Goal: Information Seeking & Learning: Learn about a topic

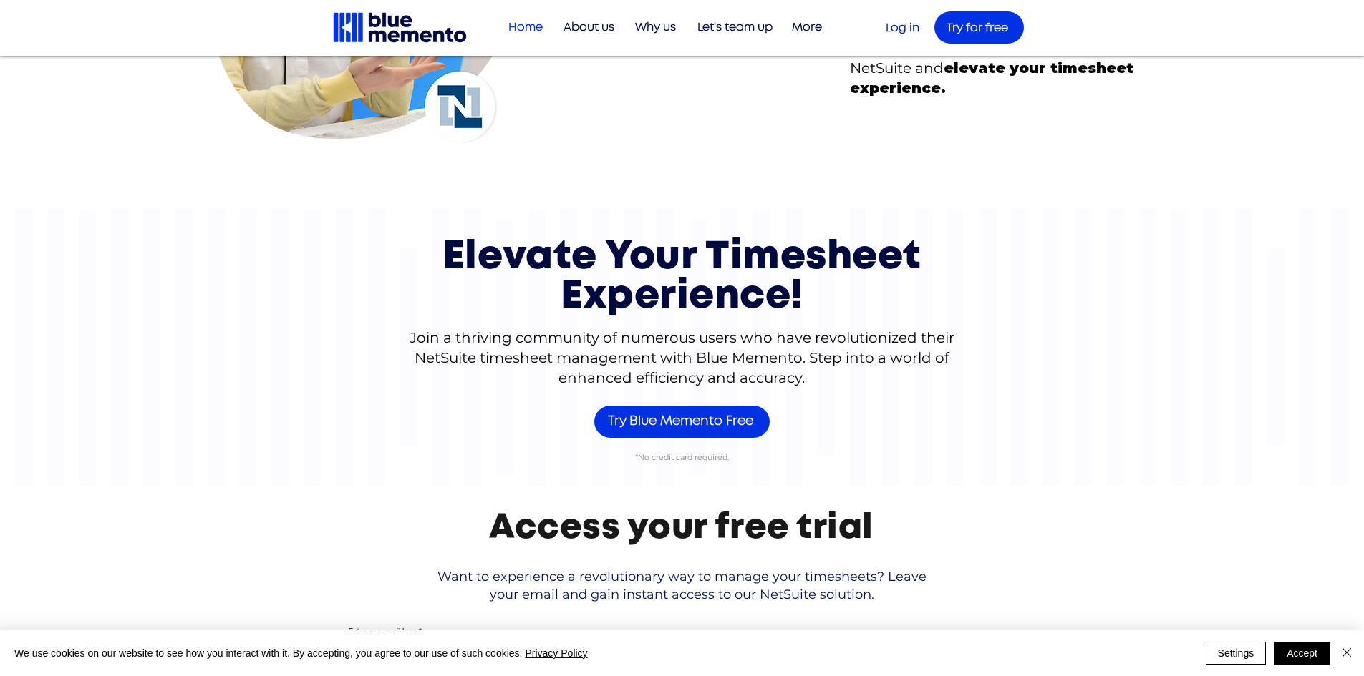
scroll to position [4581, 0]
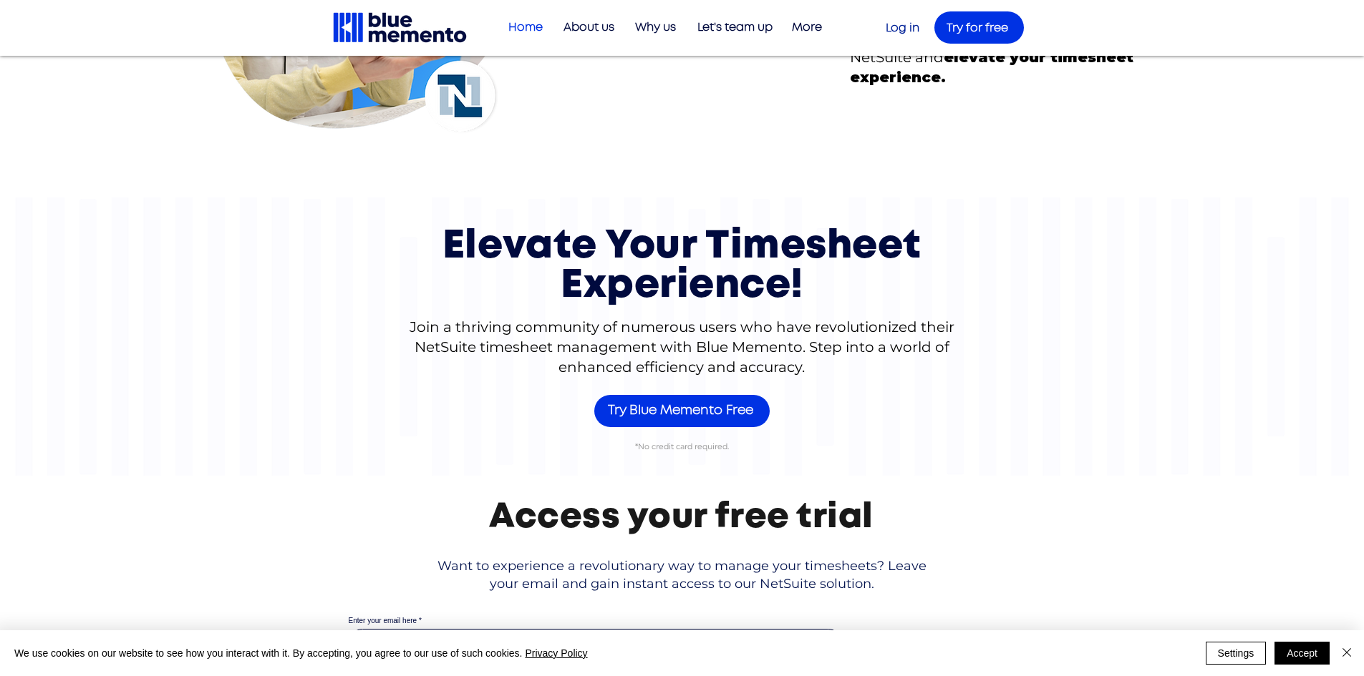
click at [799, 25] on p "More" at bounding box center [807, 28] width 44 height 24
click at [793, 73] on p "Book Your Demo" at bounding box center [776, 78] width 106 height 22
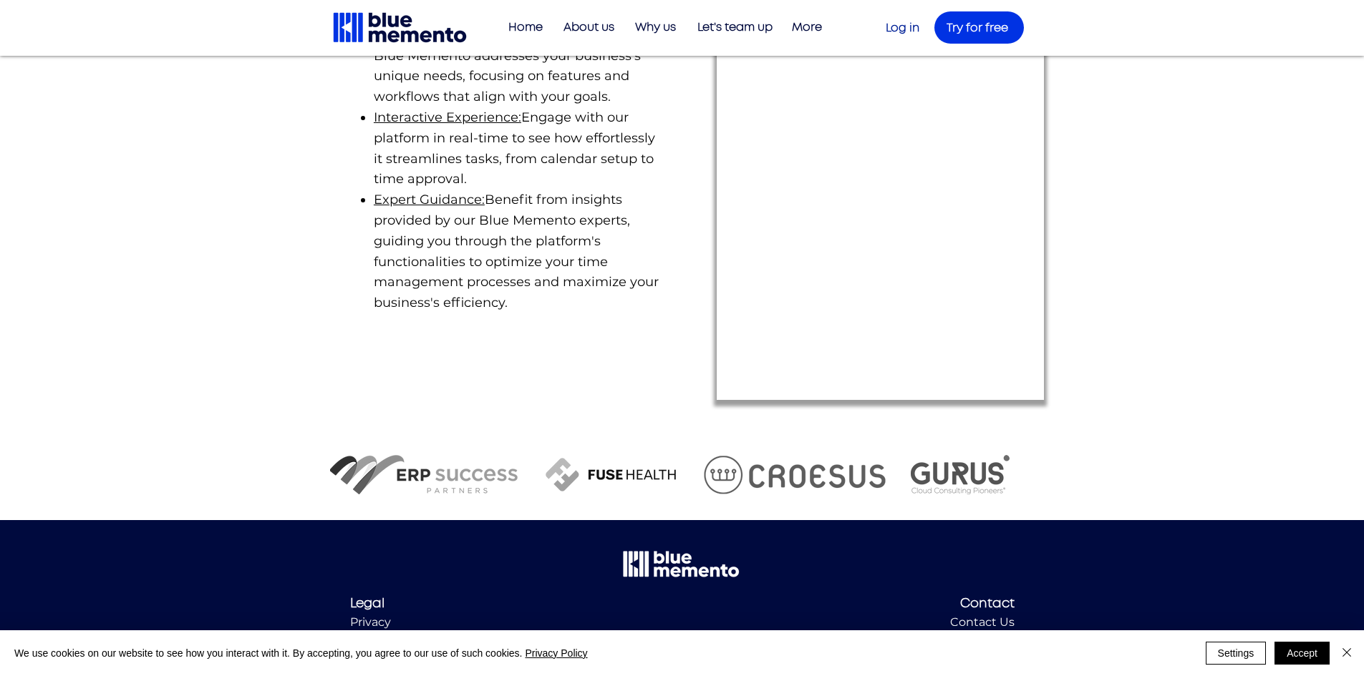
scroll to position [498, 0]
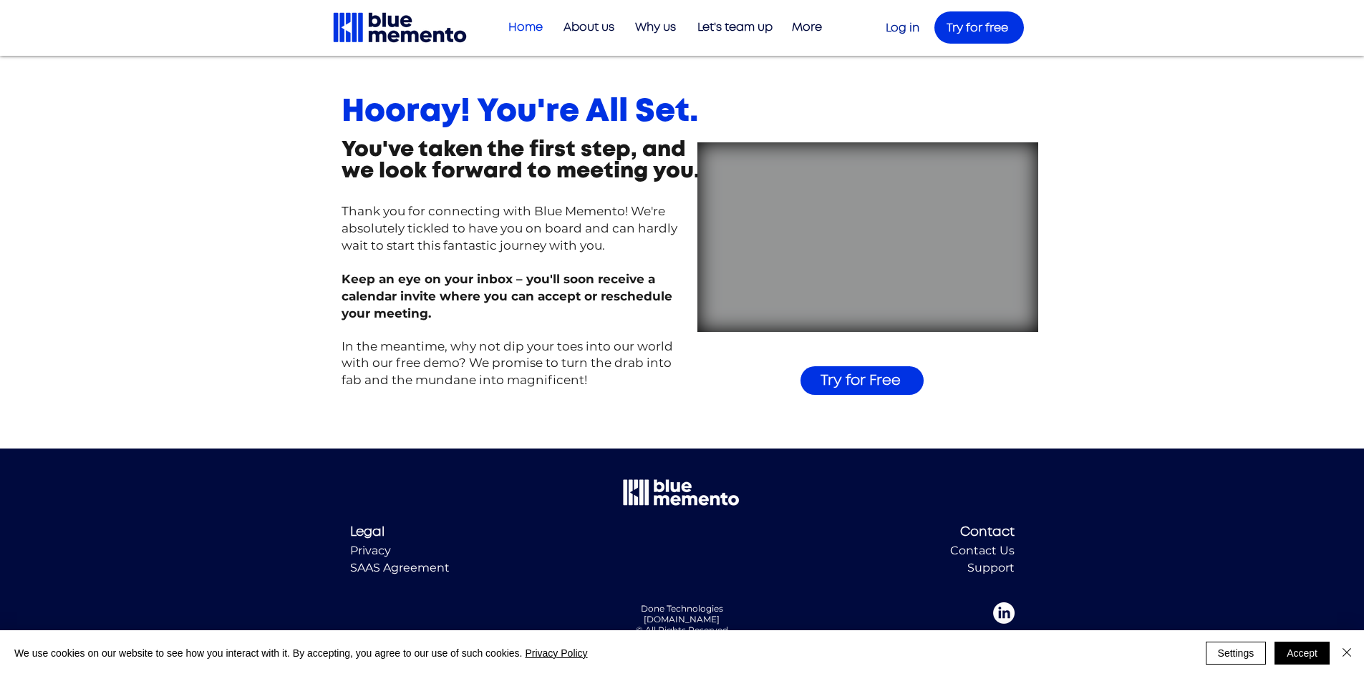
click at [527, 22] on p "Home" at bounding box center [525, 28] width 49 height 24
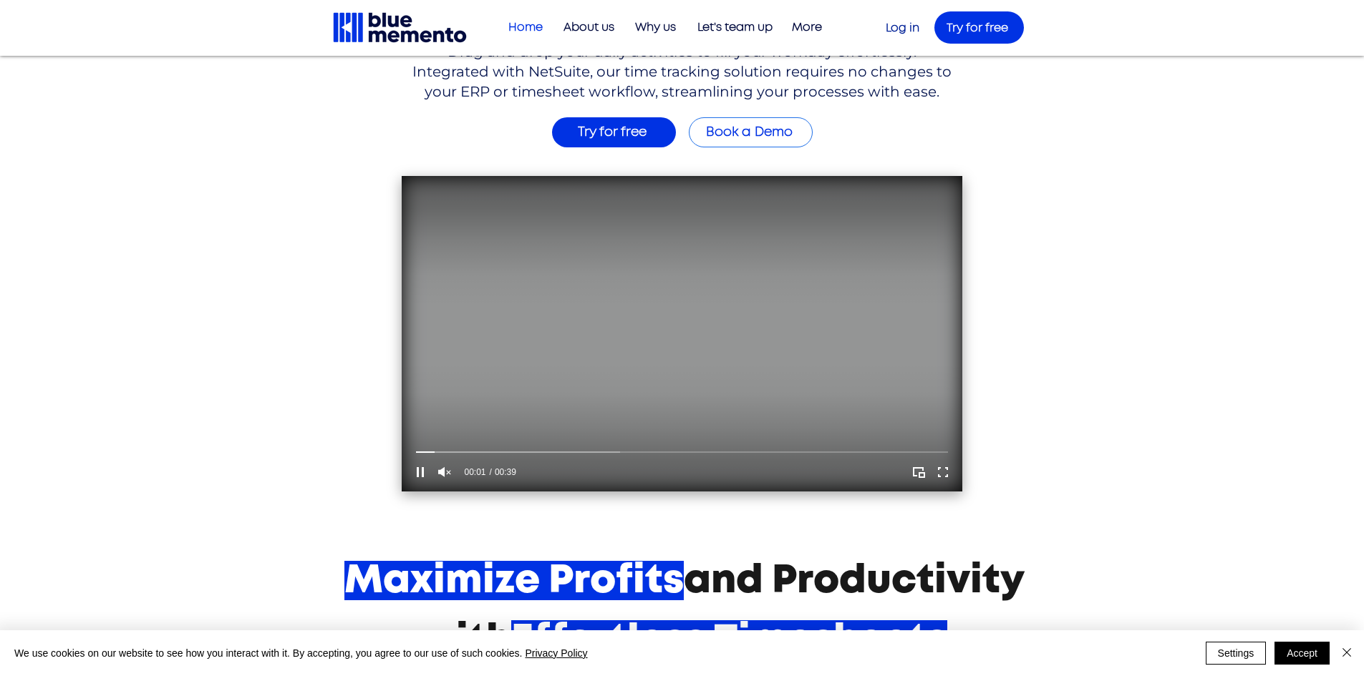
scroll to position [286, 0]
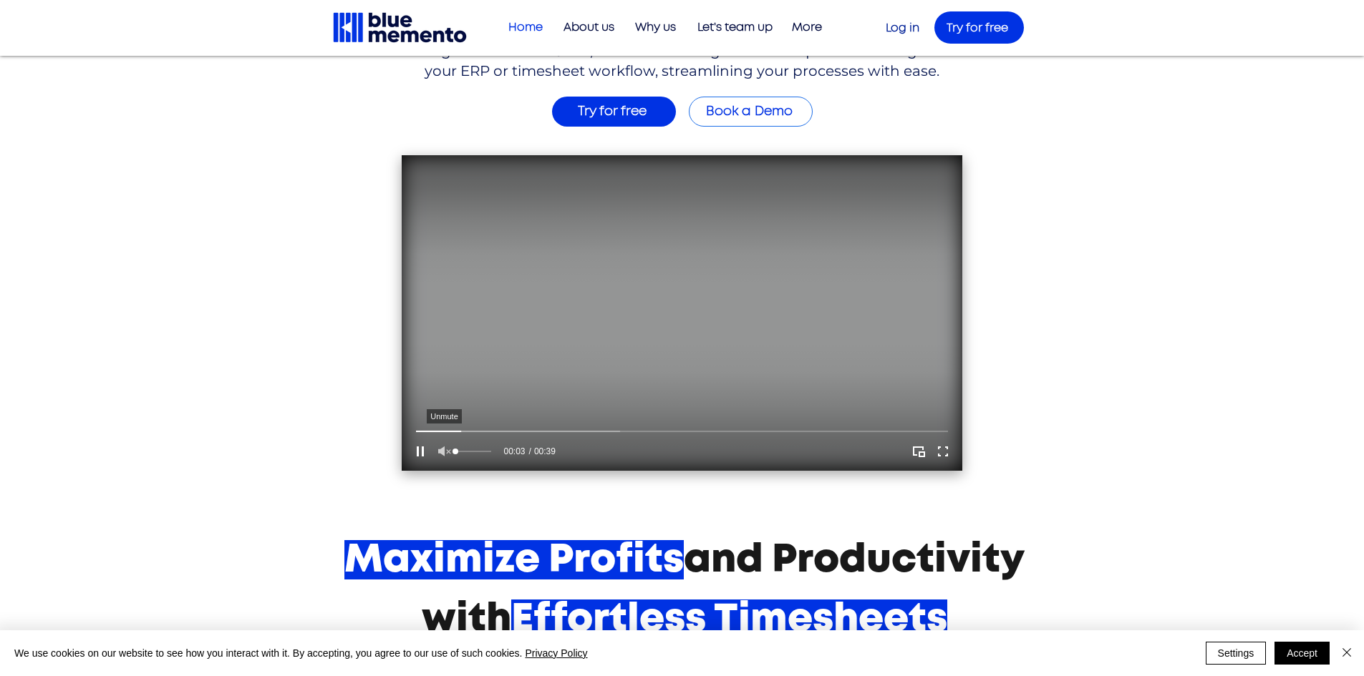
click at [448, 447] on icon "Unmute" at bounding box center [444, 451] width 19 height 19
click at [603, 431] on div "main content" at bounding box center [682, 431] width 532 height 4
click at [704, 429] on div "main content" at bounding box center [682, 431] width 532 height 4
click at [815, 430] on div "main content" at bounding box center [682, 431] width 532 height 4
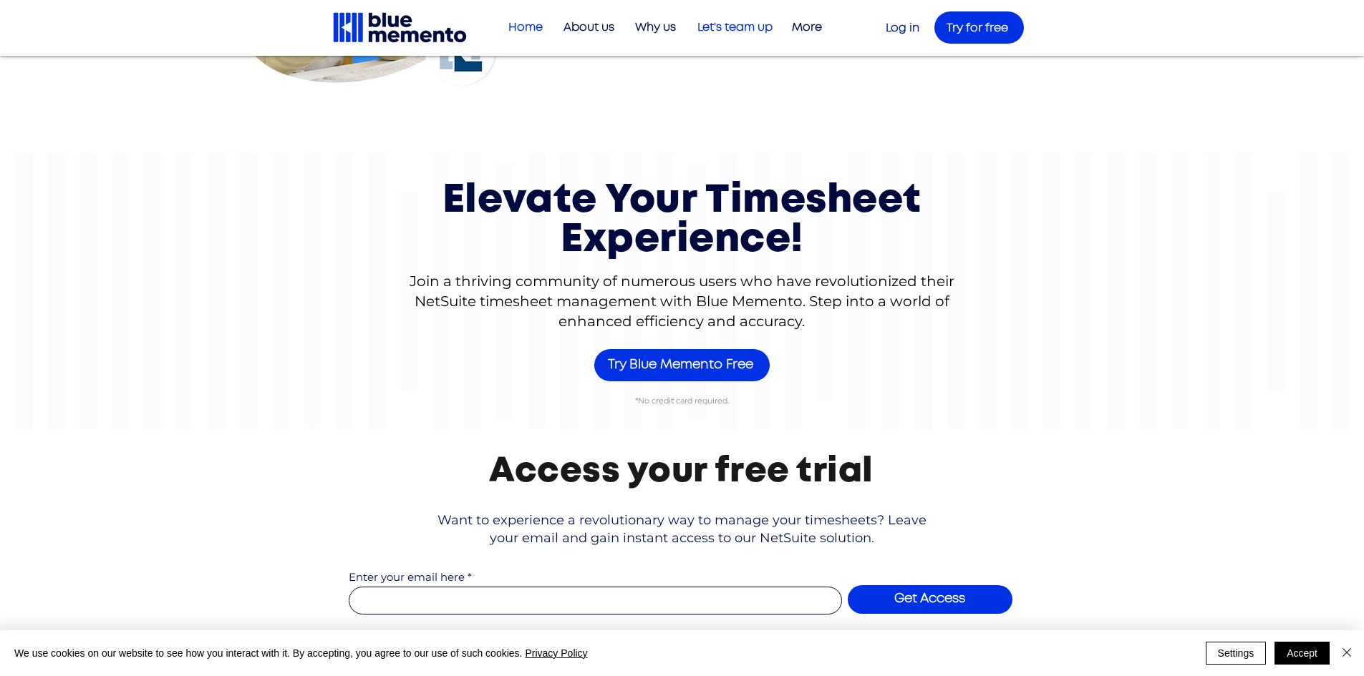
scroll to position [4386, 0]
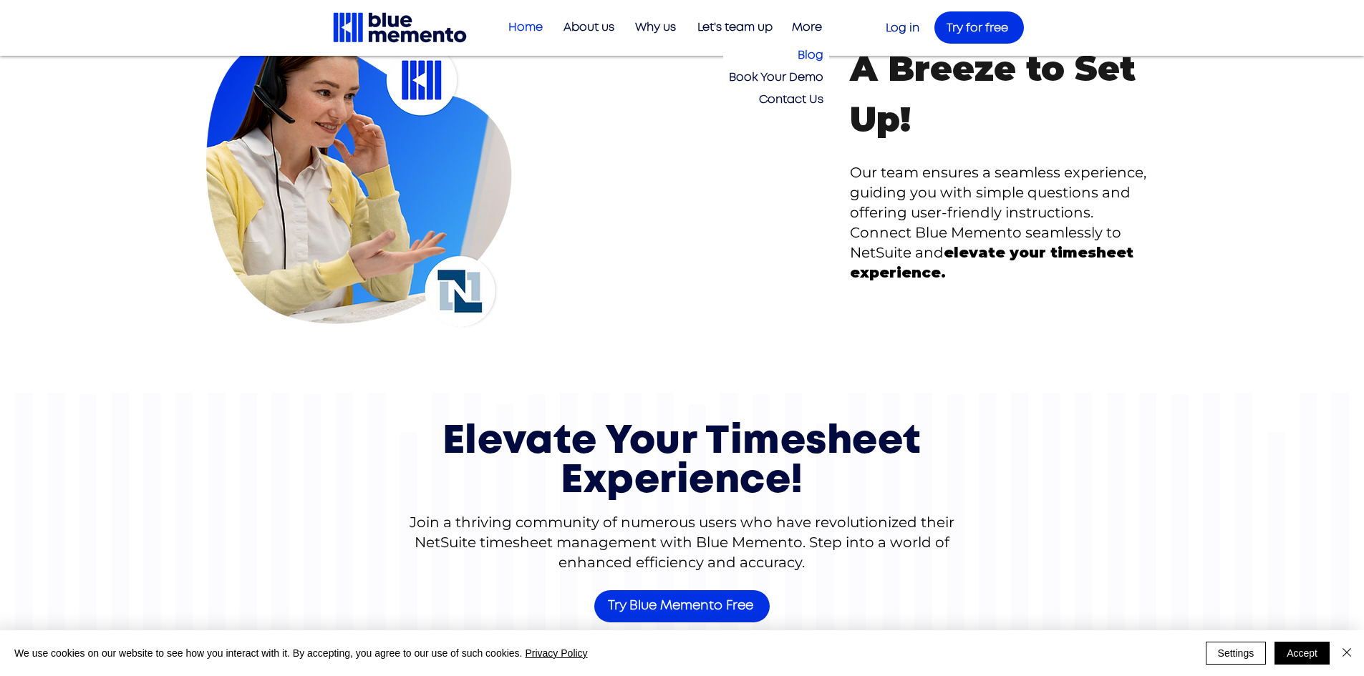
click at [812, 53] on p "Blog" at bounding box center [810, 55] width 37 height 22
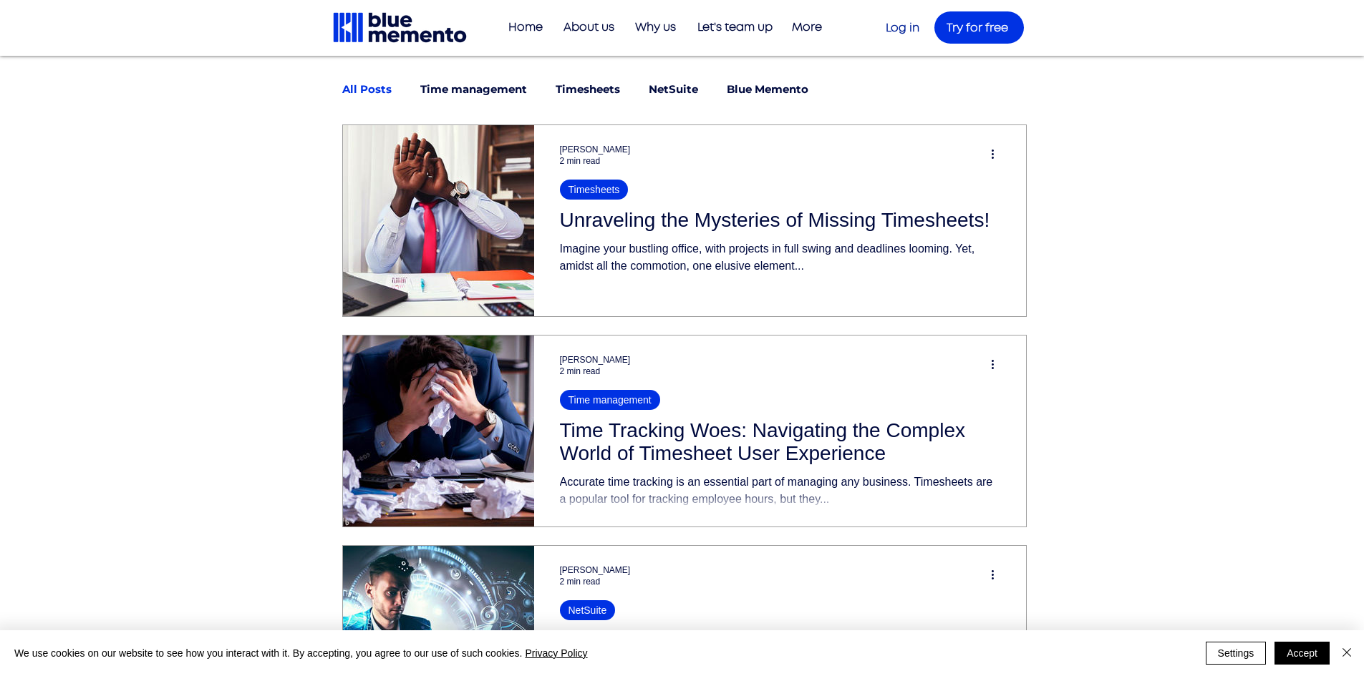
scroll to position [143, 0]
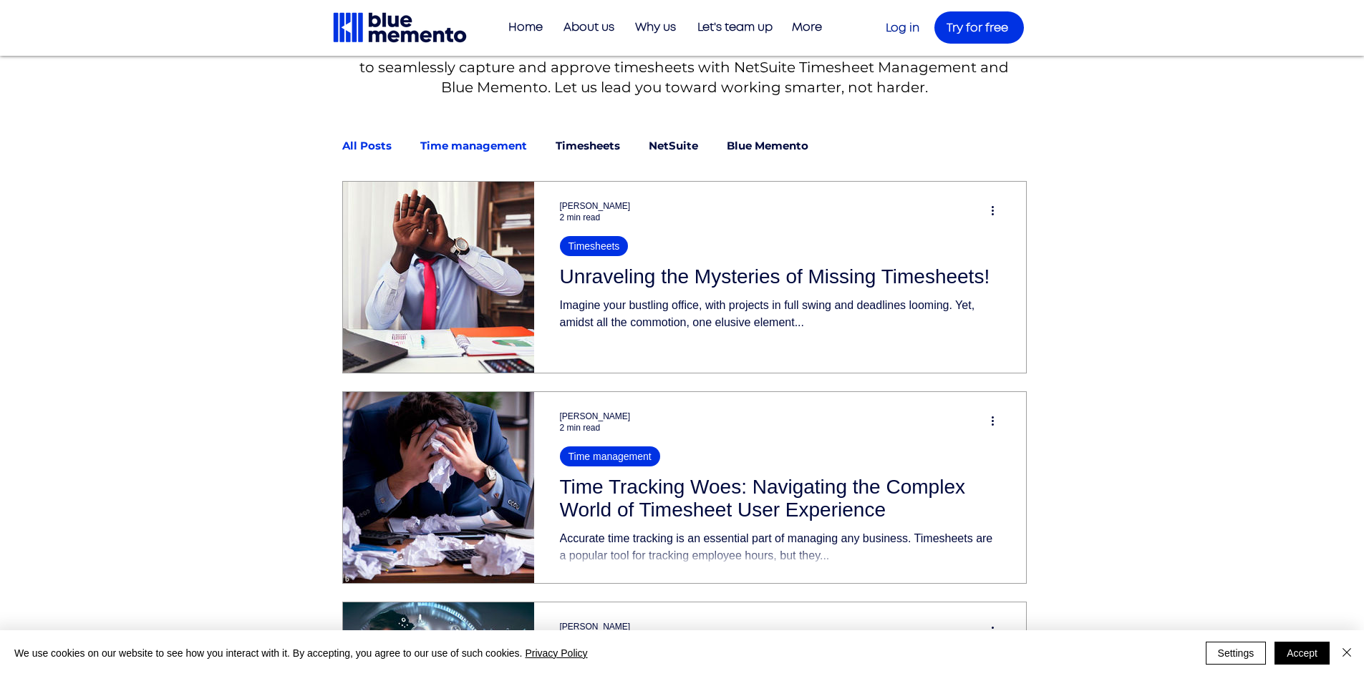
click at [477, 150] on link "Time management" at bounding box center [473, 146] width 107 height 13
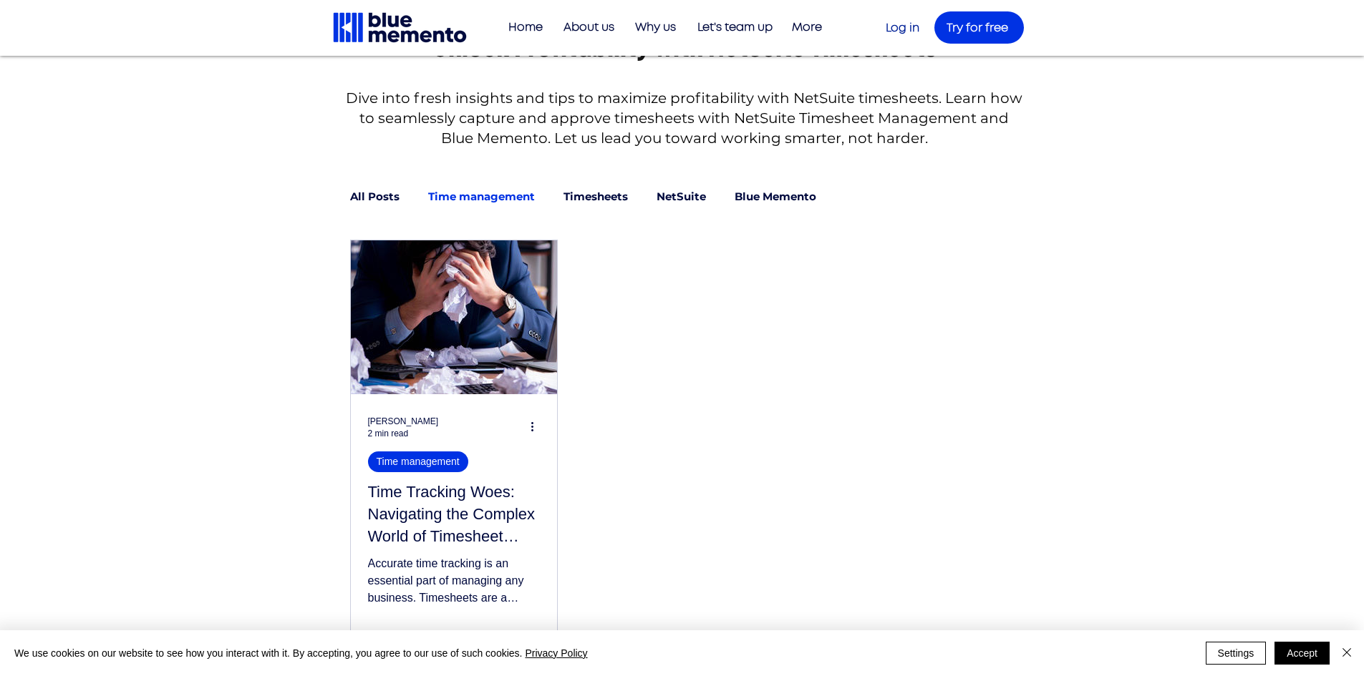
scroll to position [143, 0]
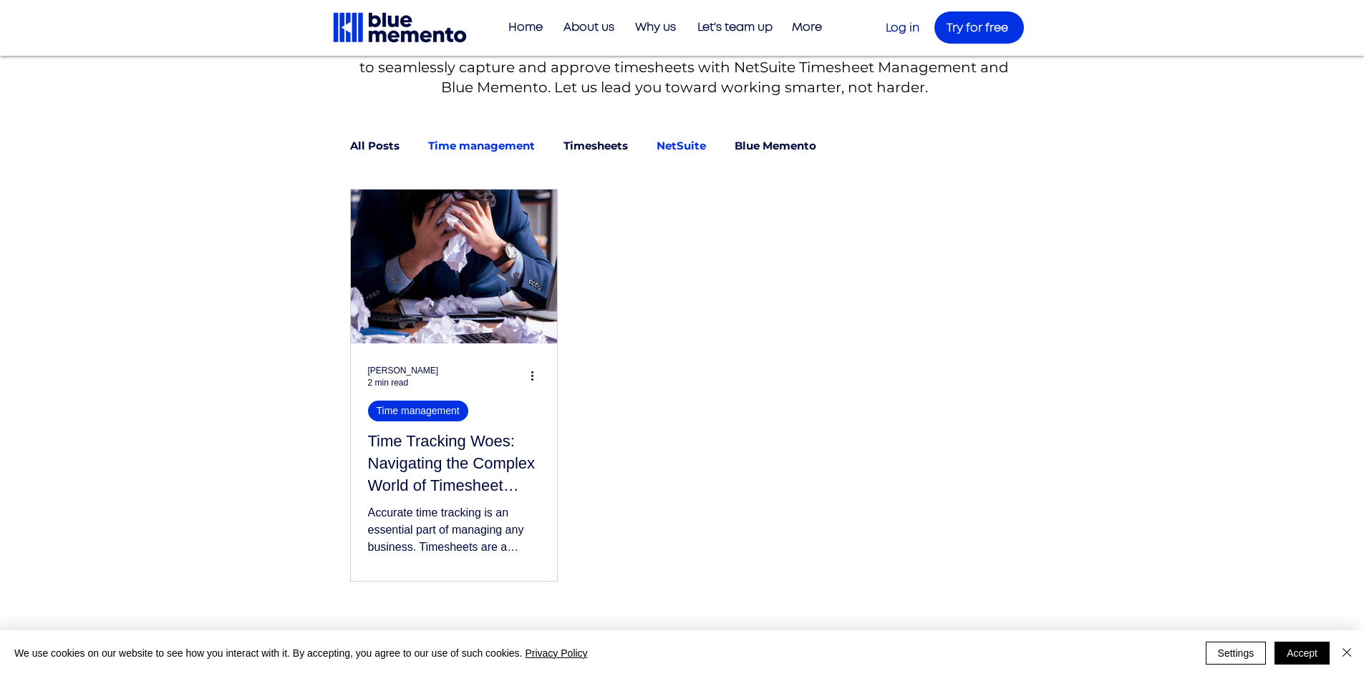
click at [676, 146] on link "NetSuite" at bounding box center [680, 146] width 49 height 13
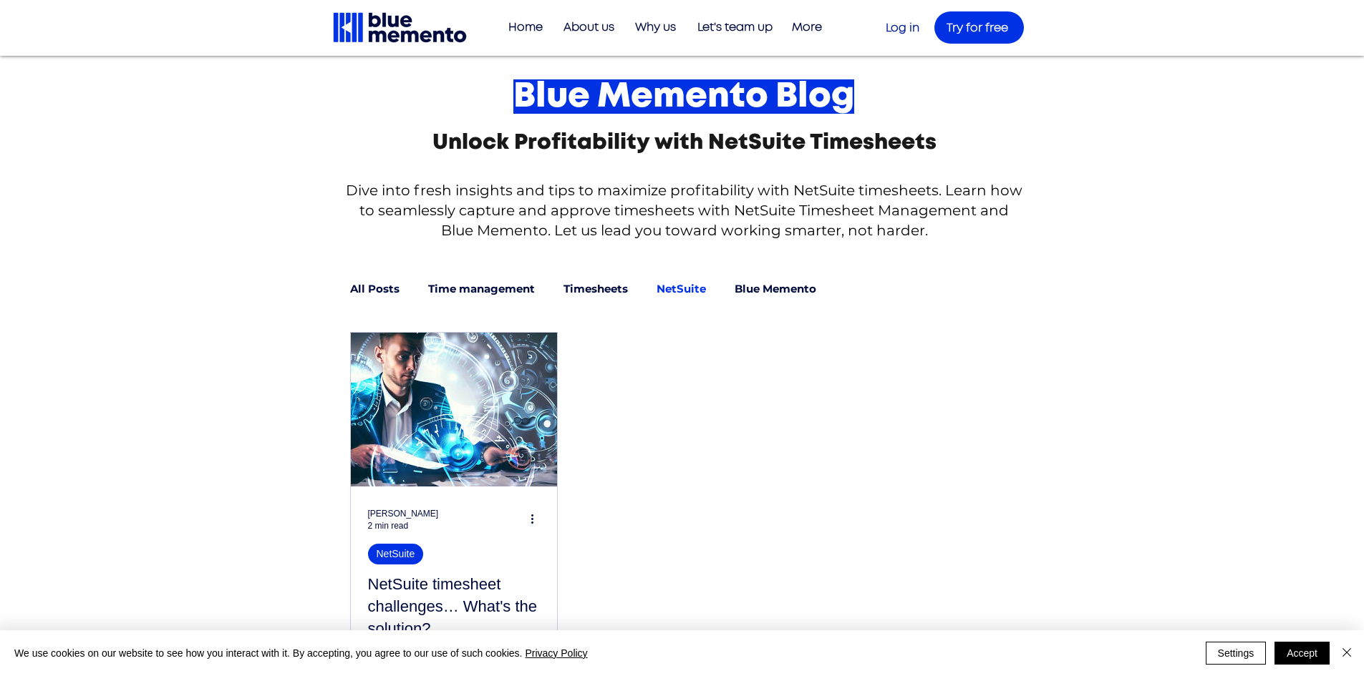
click at [445, 415] on img "Blog feed" at bounding box center [454, 410] width 208 height 156
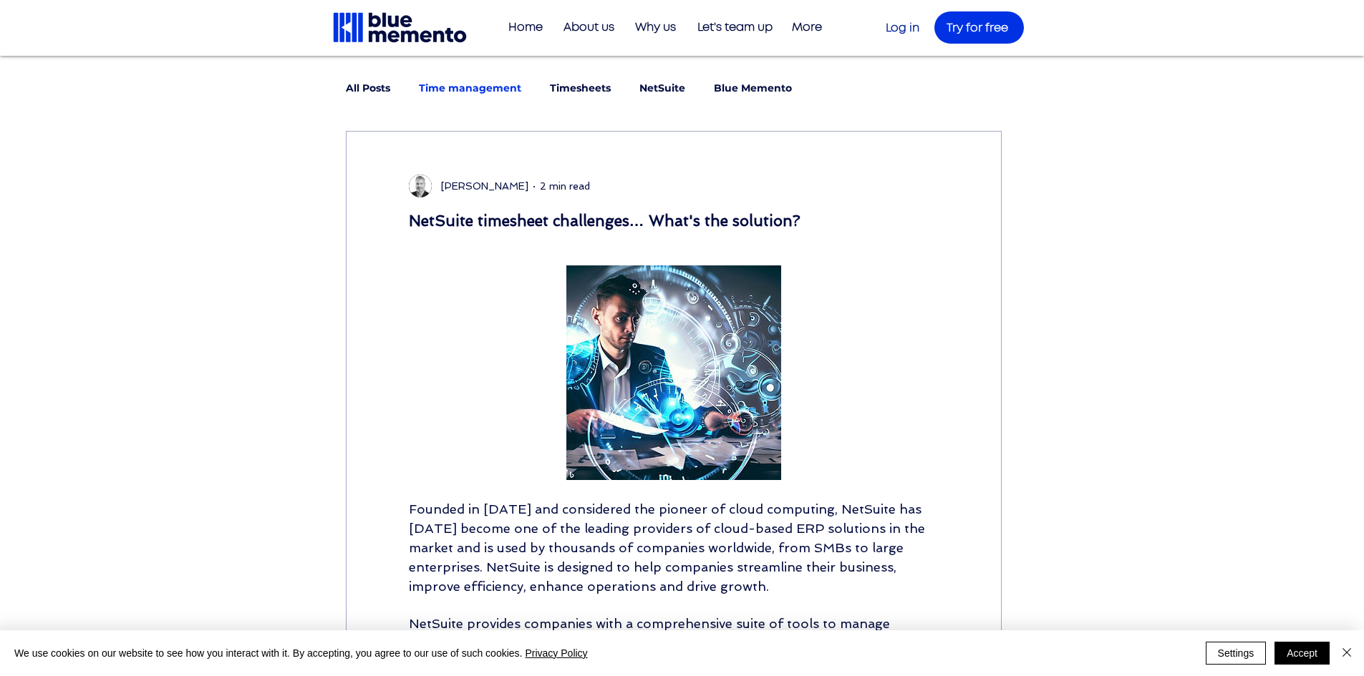
click at [462, 92] on link "Time management" at bounding box center [470, 89] width 102 height 14
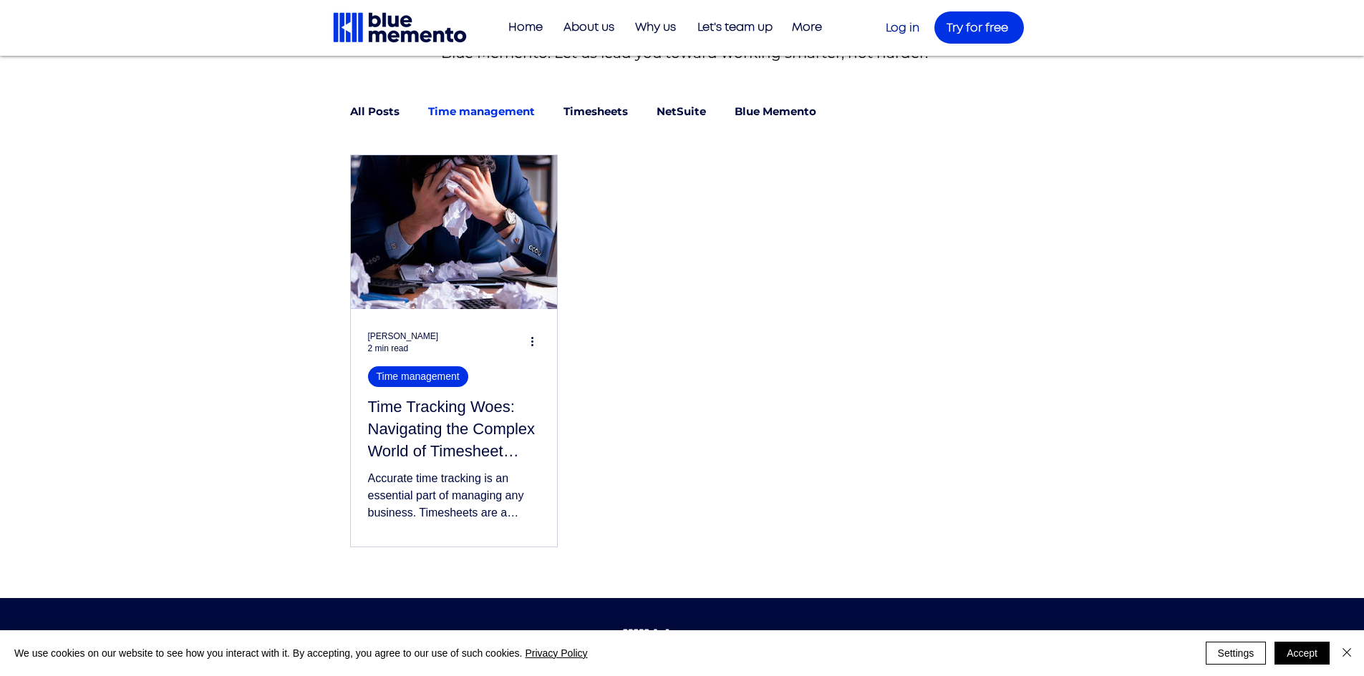
scroll to position [143, 0]
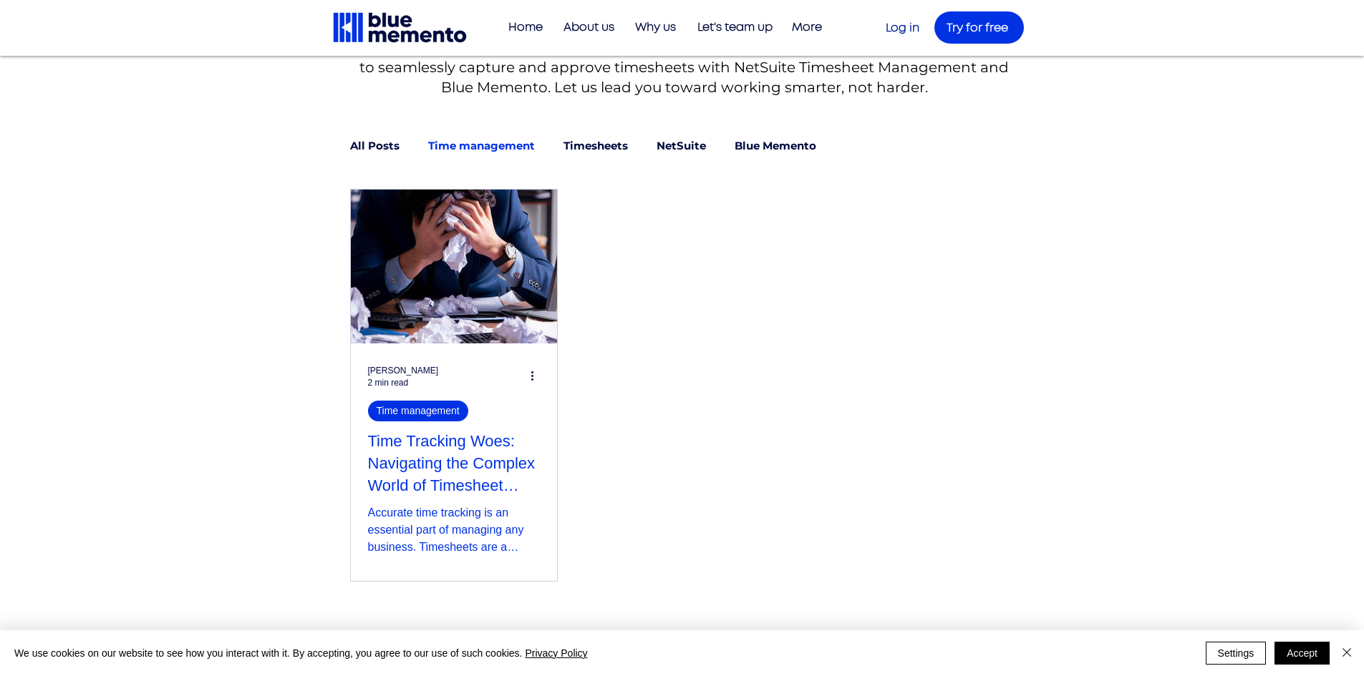
click at [420, 442] on h2 "Time Tracking Woes: Navigating the Complex World of Timesheet User Experience" at bounding box center [454, 464] width 172 height 66
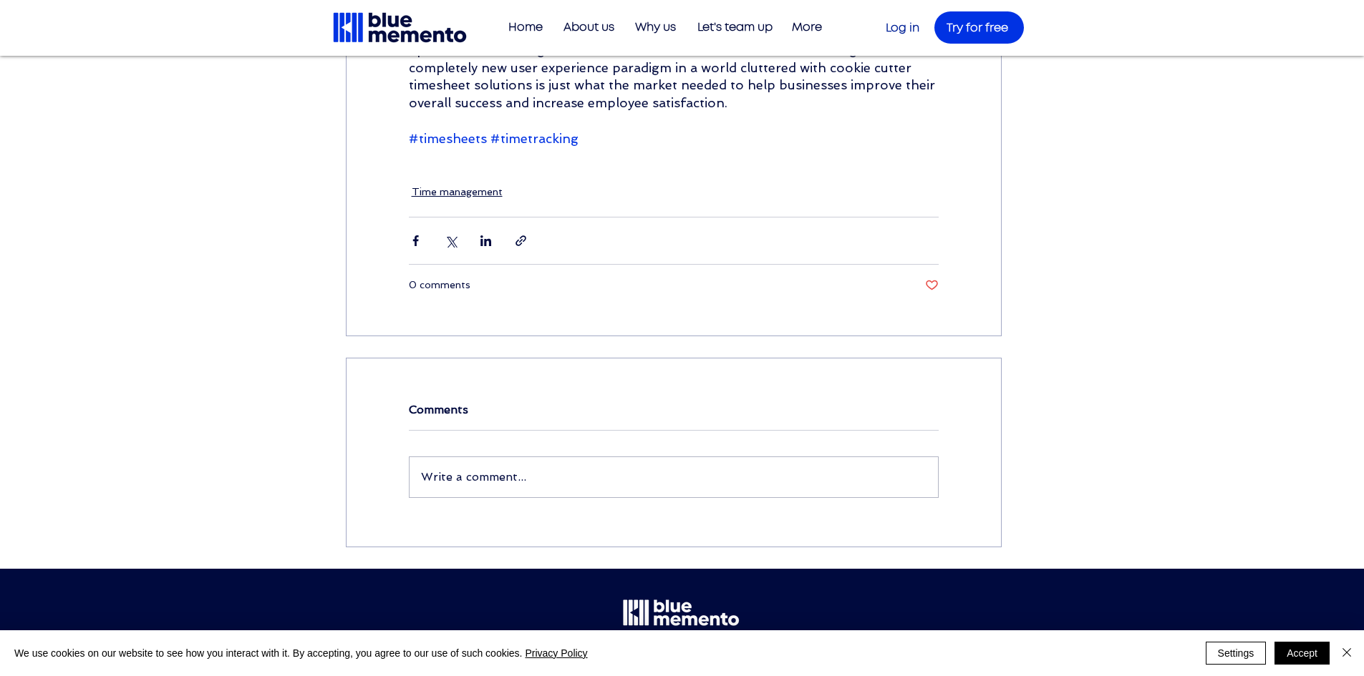
scroll to position [1309, 0]
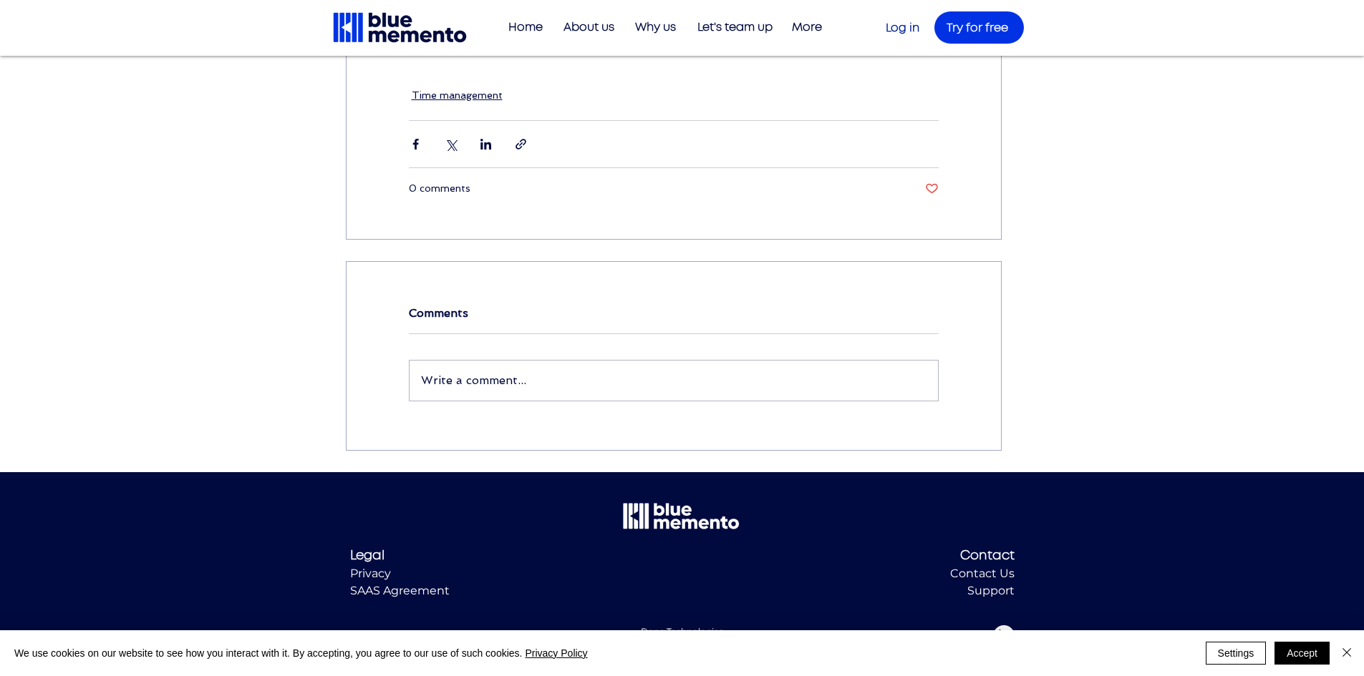
click at [1001, 598] on span "Support" at bounding box center [990, 591] width 47 height 14
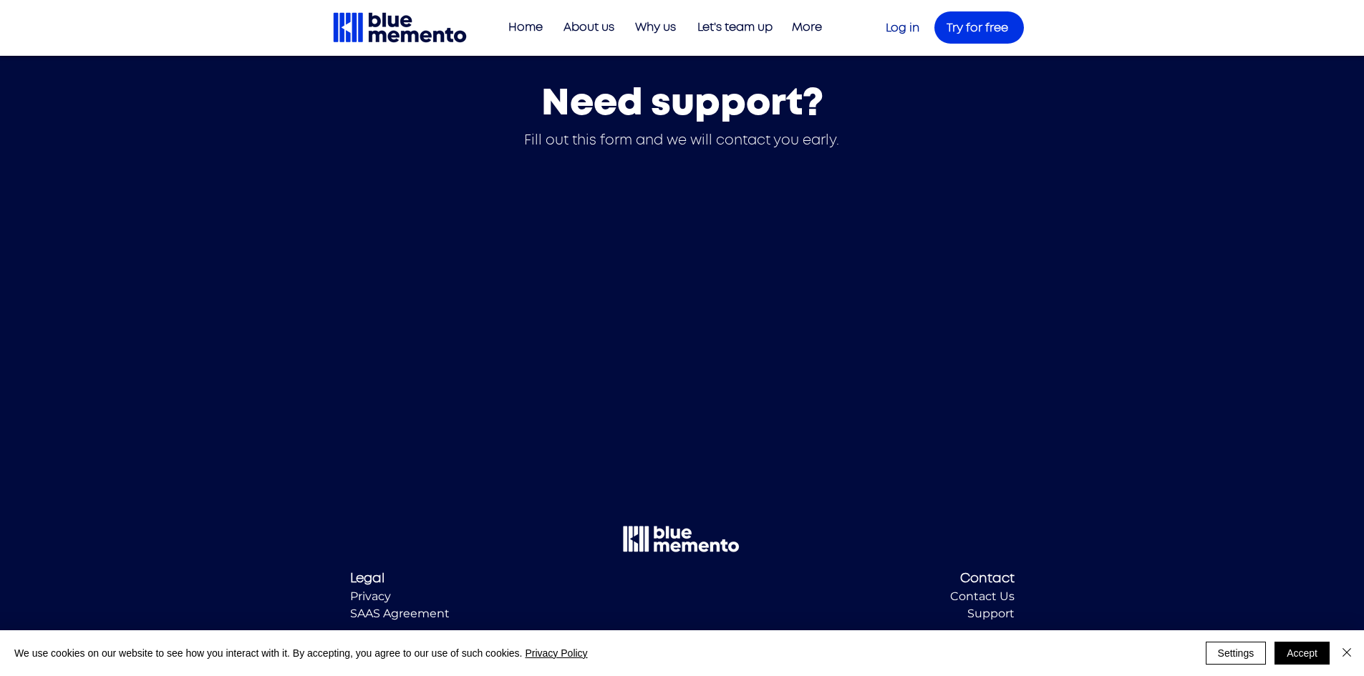
scroll to position [37, 0]
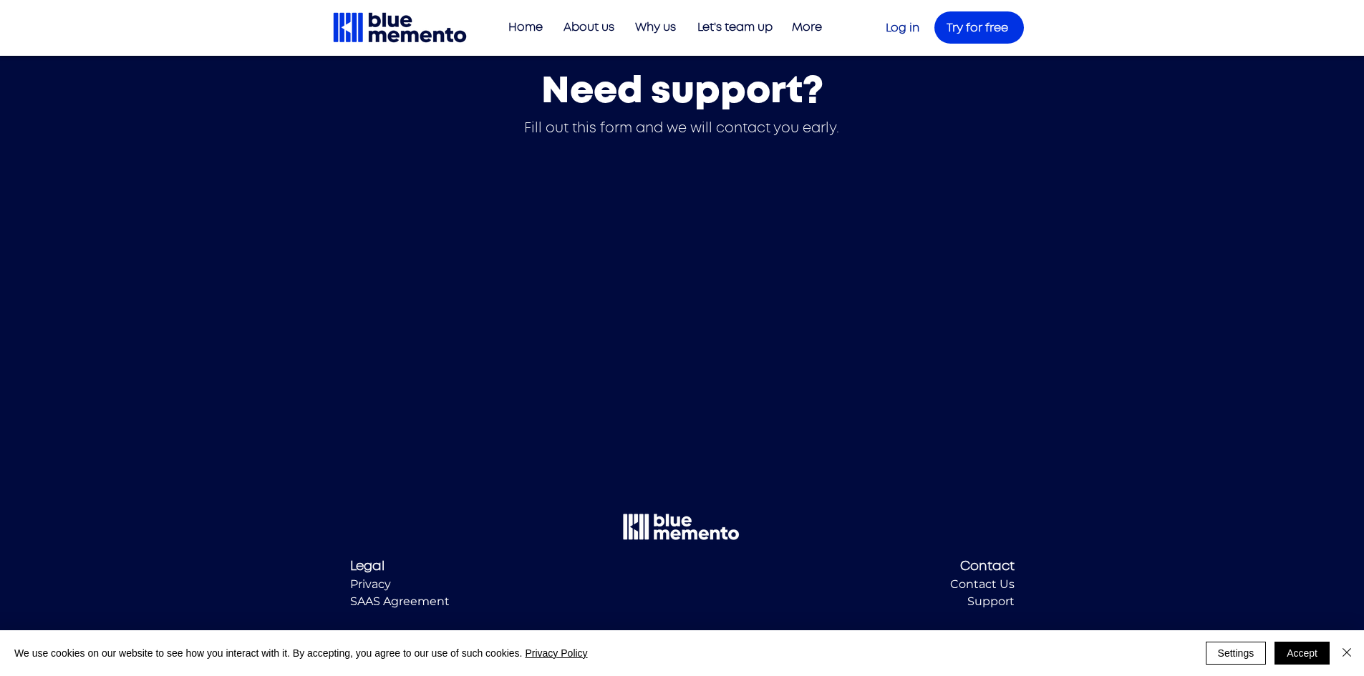
click at [386, 599] on span "SAAS Agreement" at bounding box center [399, 602] width 99 height 14
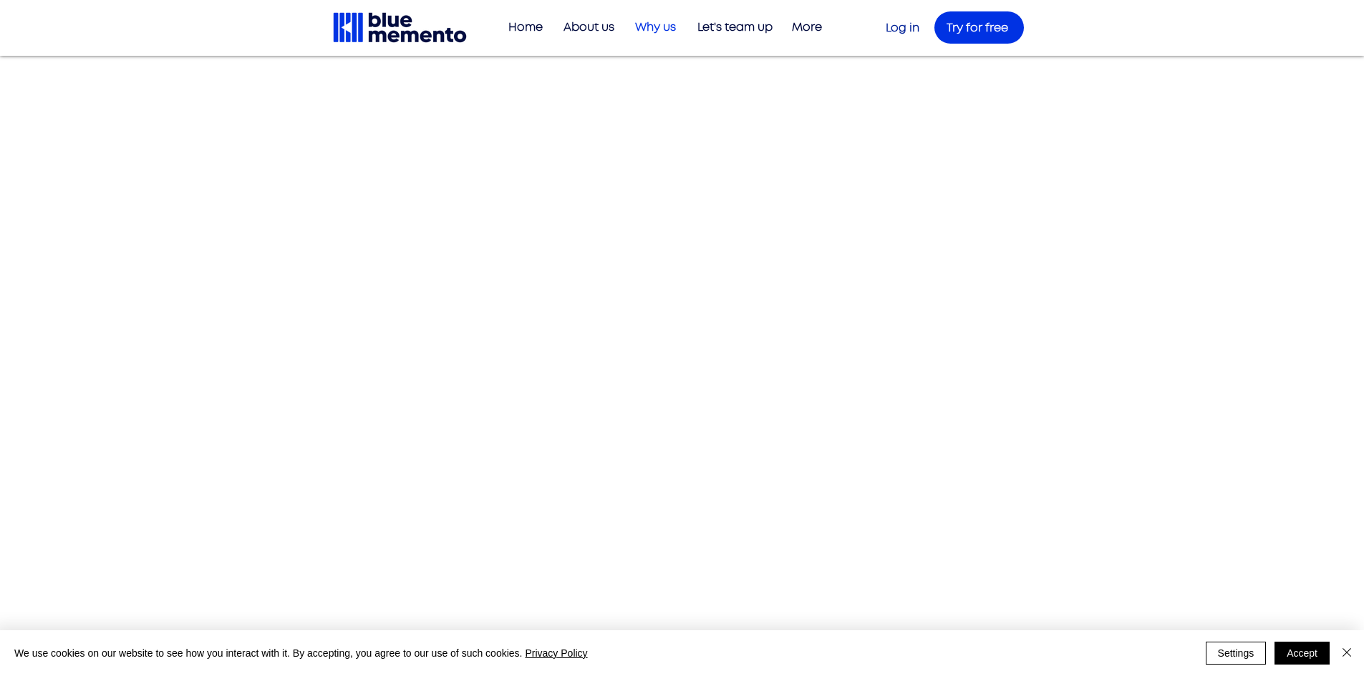
click at [668, 24] on p "Why us" at bounding box center [655, 28] width 55 height 24
